Goal: Information Seeking & Learning: Learn about a topic

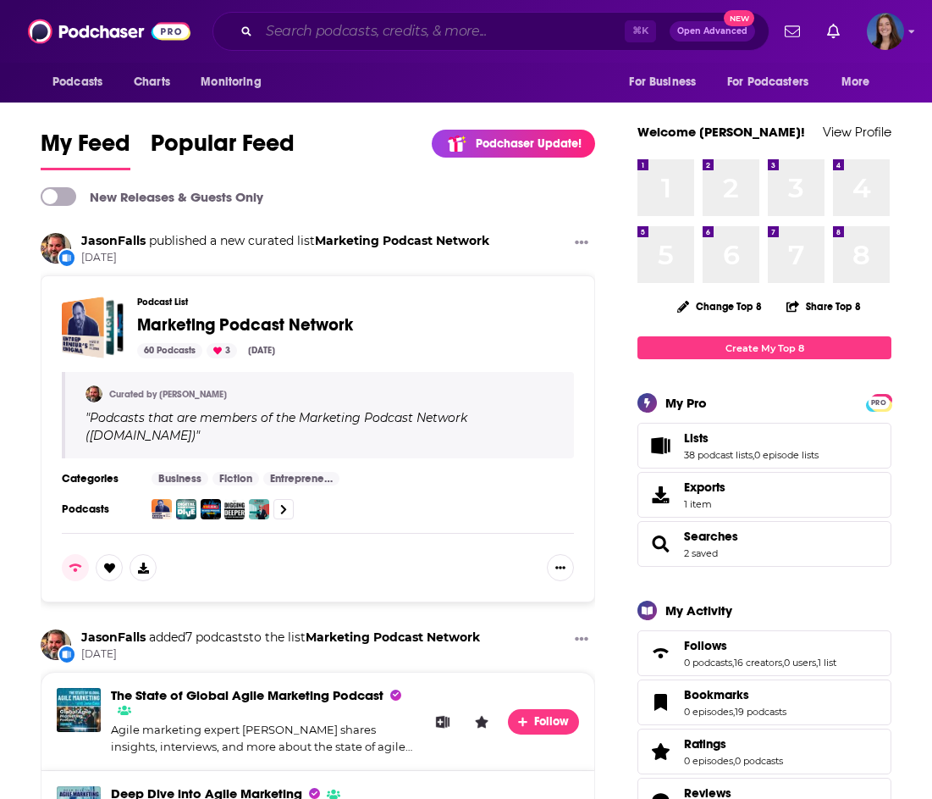
click at [511, 35] on input "Search podcasts, credits, & more..." at bounding box center [442, 31] width 366 height 27
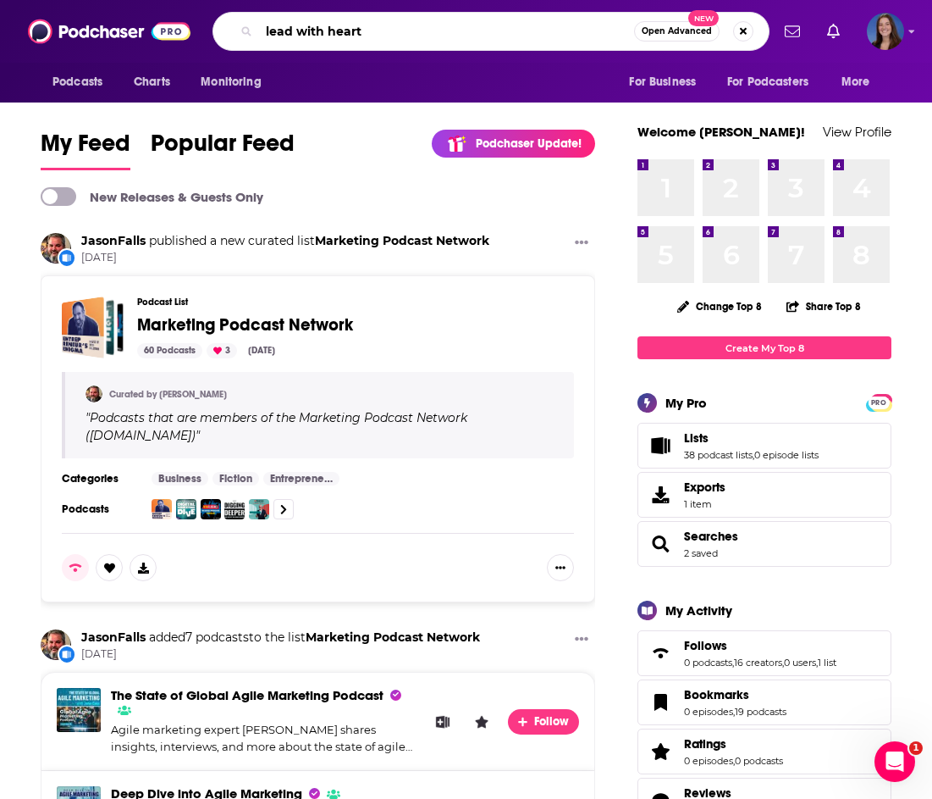
type input "lead with heart"
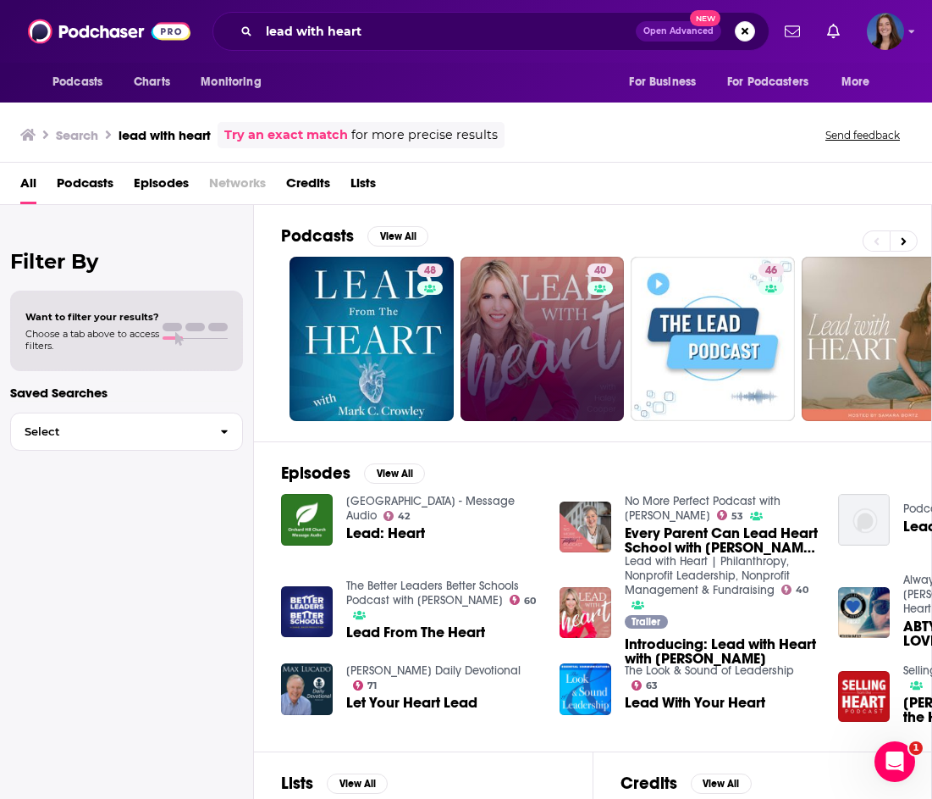
click at [569, 358] on link "40" at bounding box center [543, 339] width 164 height 164
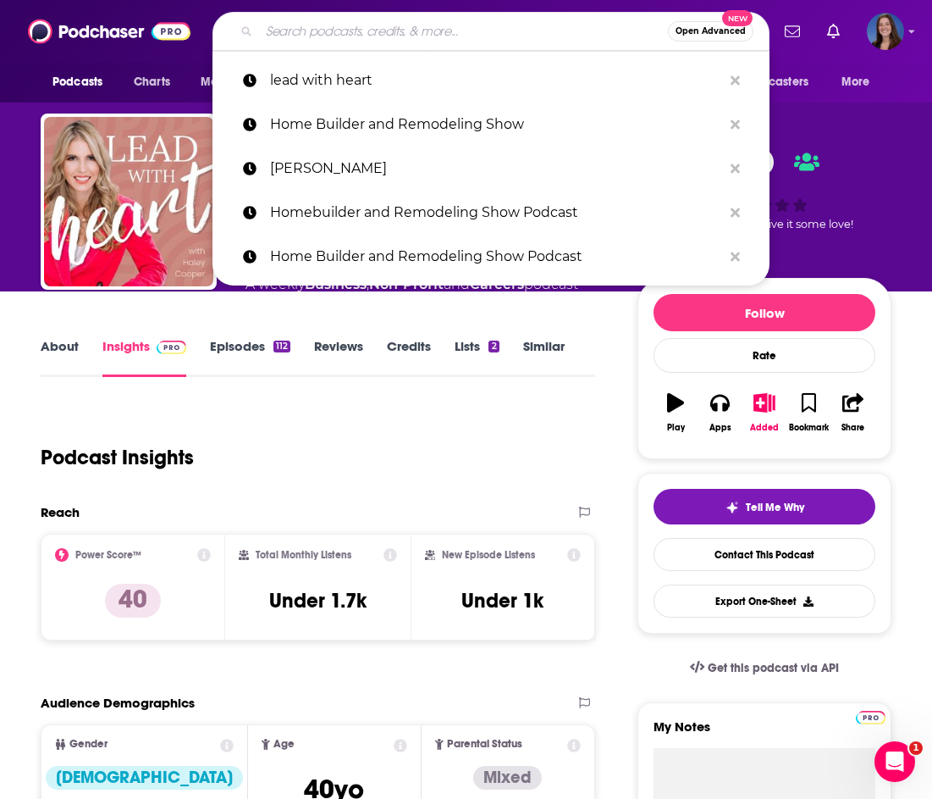
click at [426, 26] on input "Search podcasts, credits, & more..." at bounding box center [463, 31] width 409 height 27
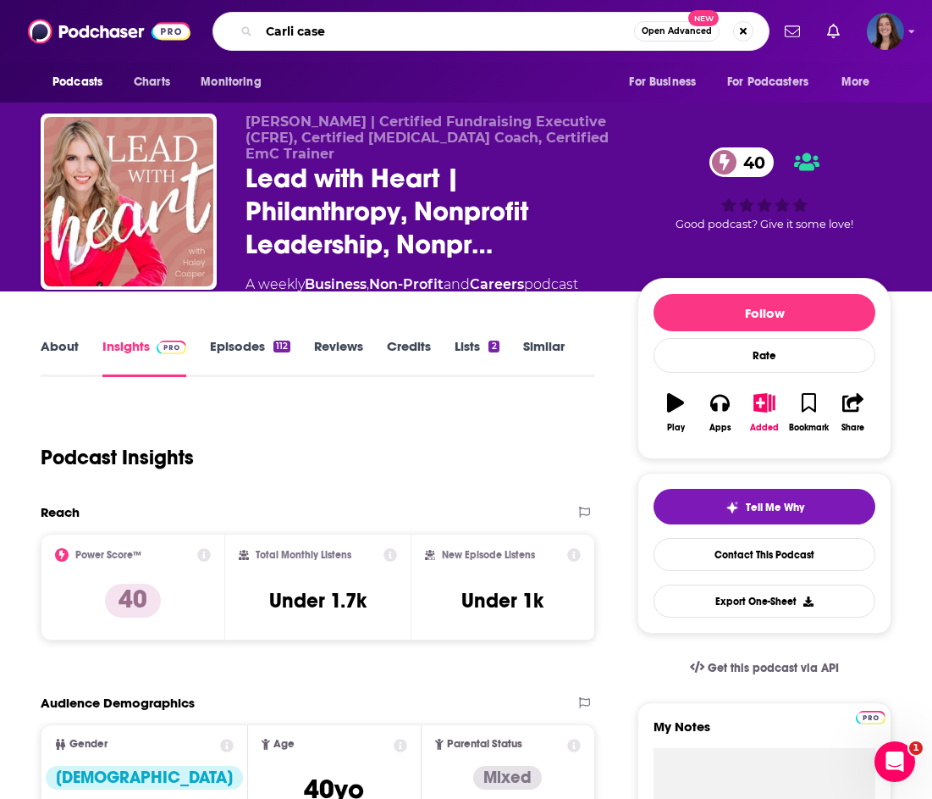
type input "[PERSON_NAME]"
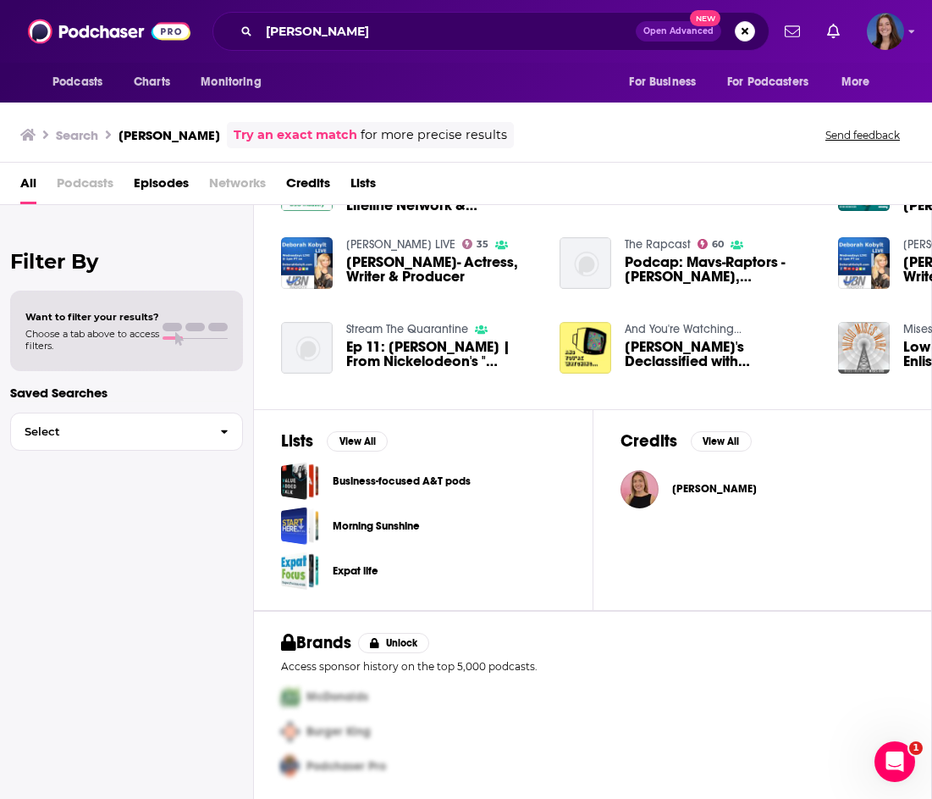
scroll to position [106, 0]
click at [655, 484] on img "Carli Casey" at bounding box center [640, 489] width 38 height 38
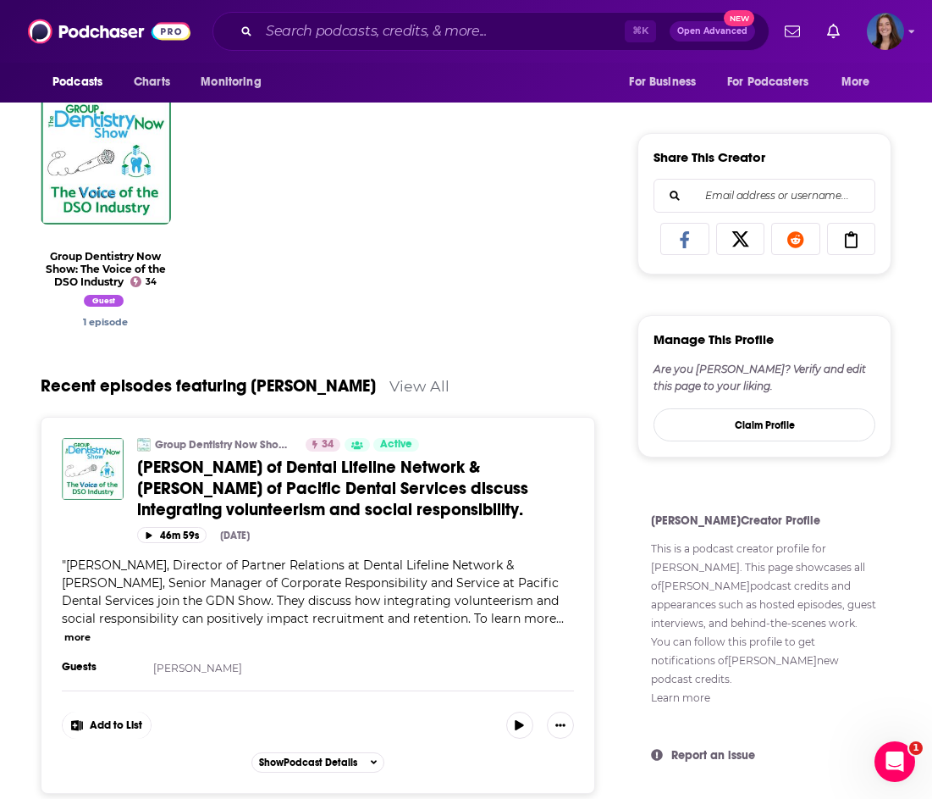
scroll to position [608, 0]
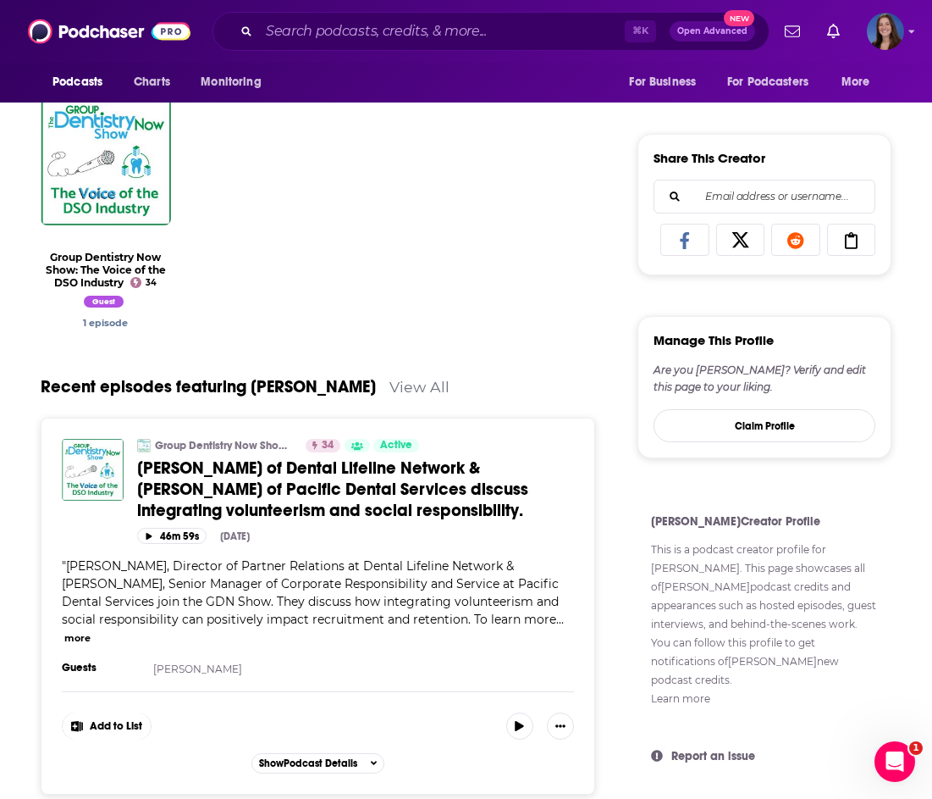
click at [91, 631] on button "more" at bounding box center [77, 638] width 26 height 14
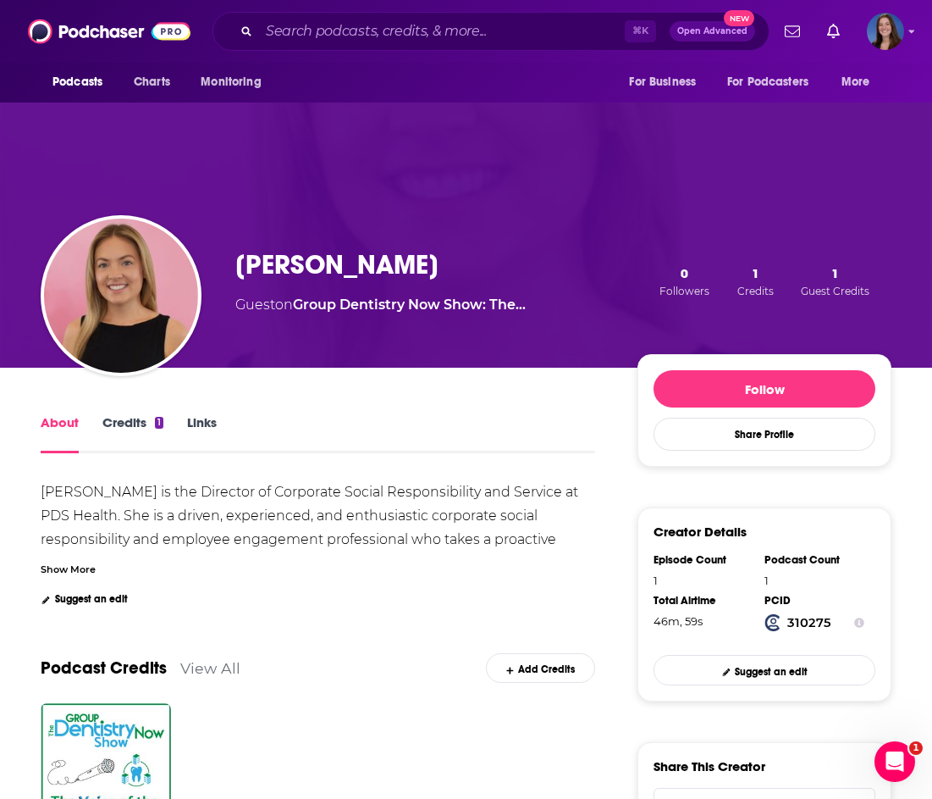
scroll to position [0, 0]
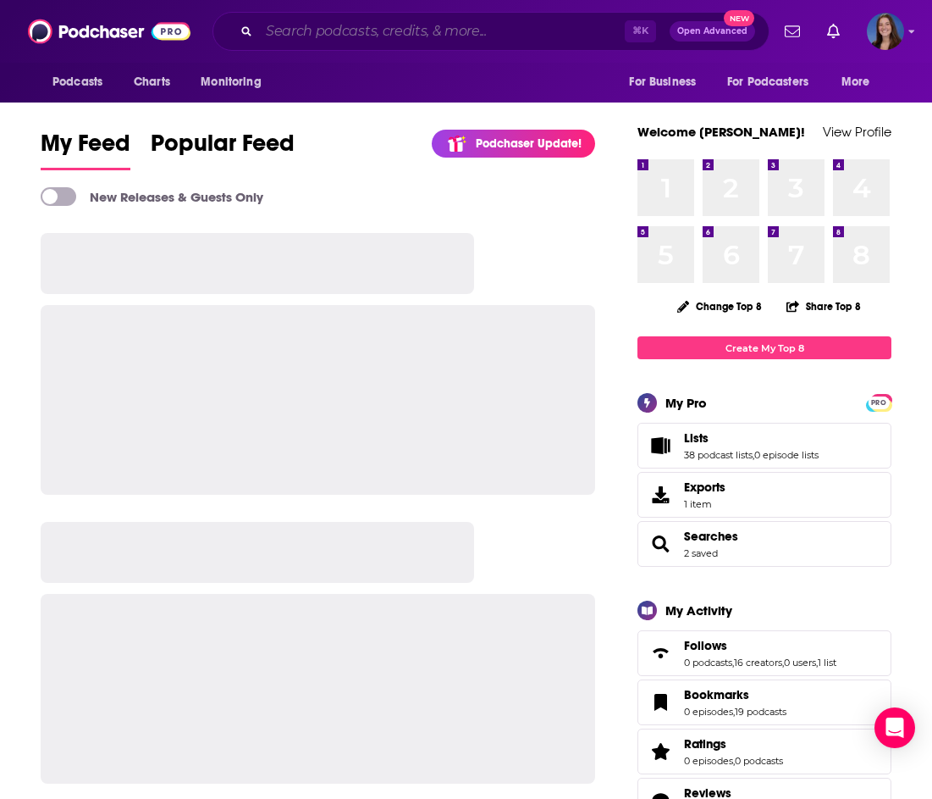
click at [411, 27] on input "Search podcasts, credits, & more..." at bounding box center [442, 31] width 366 height 27
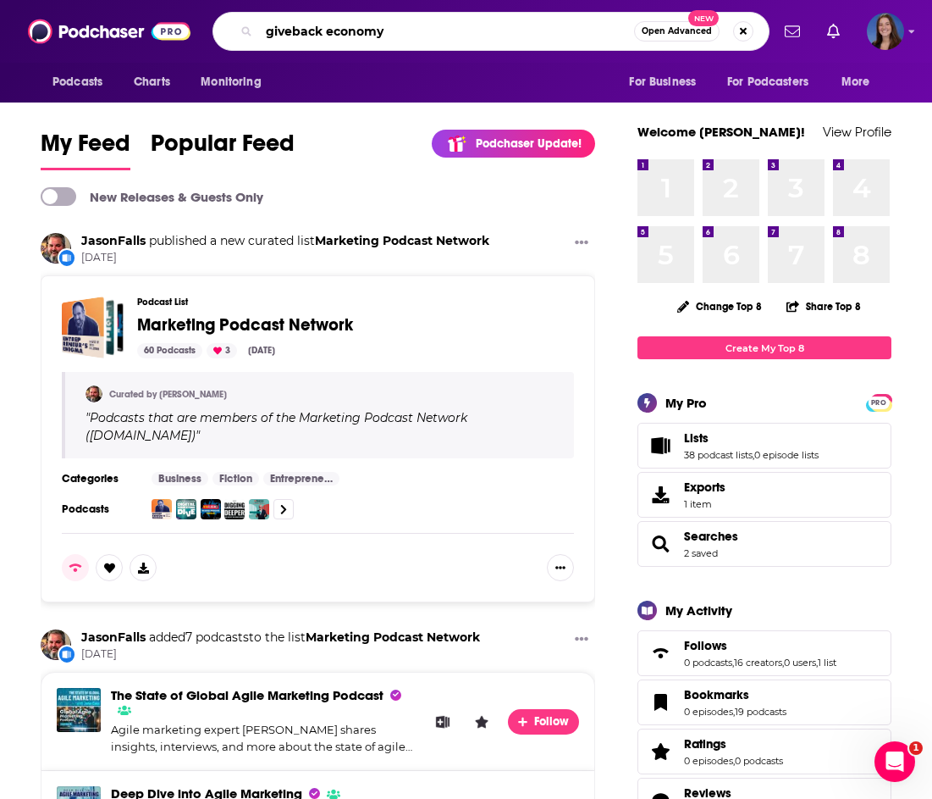
type input "giveback economy"
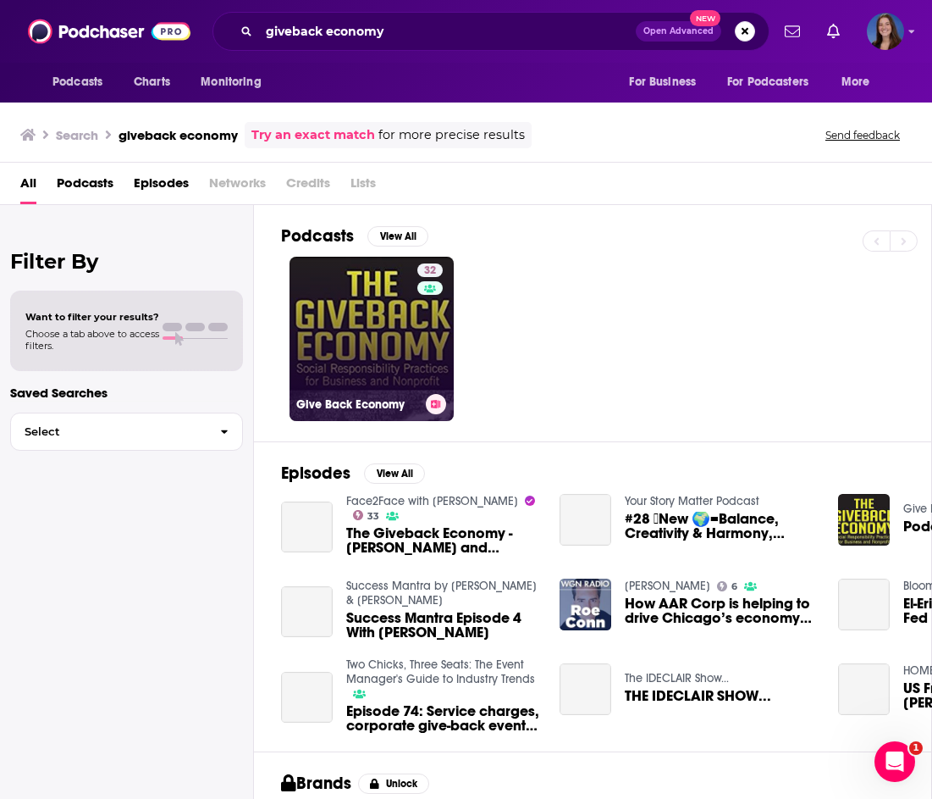
click at [351, 334] on link "32 Give Back Economy" at bounding box center [372, 339] width 164 height 164
